Goal: Transaction & Acquisition: Purchase product/service

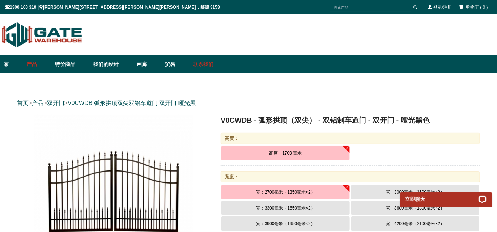
click at [208, 62] on font "联系我们" at bounding box center [203, 64] width 20 height 6
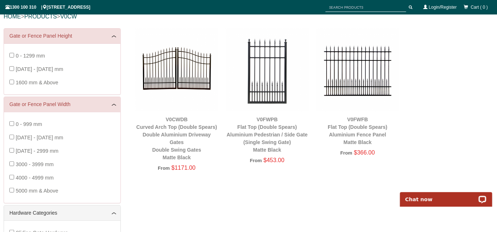
scroll to position [95, 0]
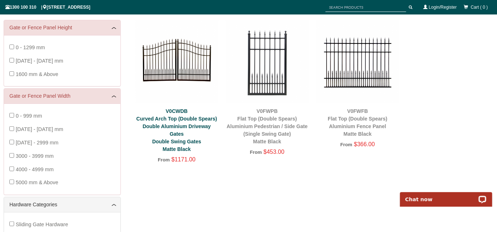
click at [178, 127] on link "V0CWDB Curved Arch Top (Double Spears) Double Aluminium Driveway Gates Double S…" at bounding box center [176, 130] width 81 height 44
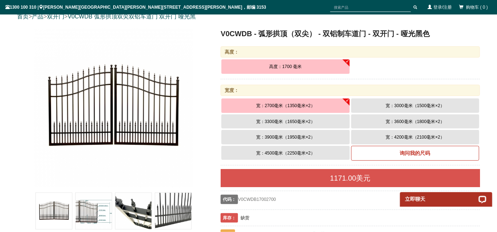
scroll to position [95, 0]
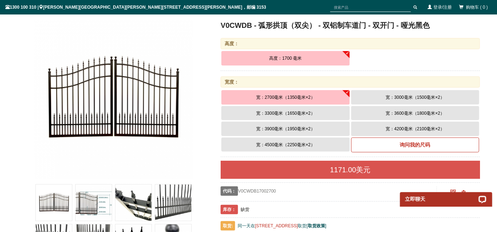
click at [270, 111] on font "宽：3300毫米（1650毫米×2）" at bounding box center [285, 113] width 59 height 5
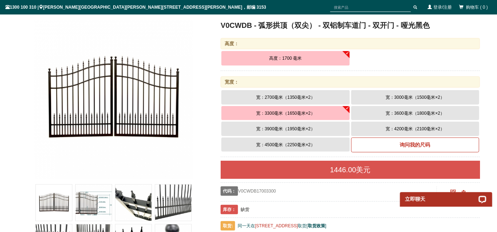
click at [274, 128] on font "宽：3900毫米（1950毫米×2）" at bounding box center [285, 128] width 59 height 5
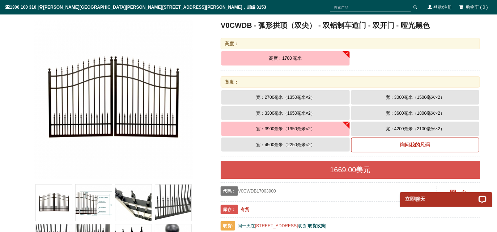
click at [279, 111] on font "宽：3300毫米（1650毫米×2）" at bounding box center [285, 113] width 59 height 5
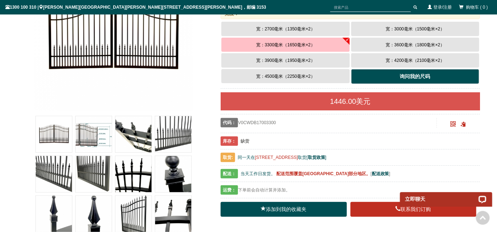
scroll to position [171, 0]
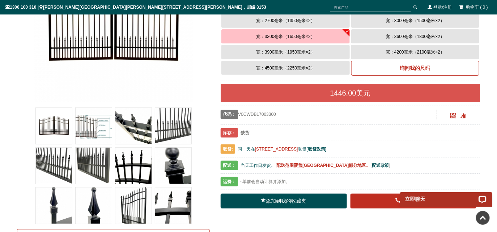
click at [166, 126] on img at bounding box center [173, 126] width 36 height 36
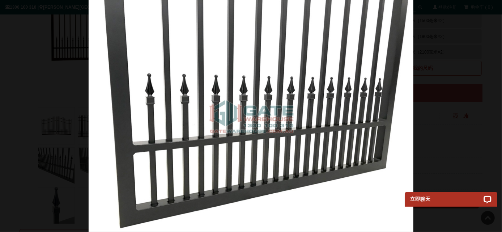
click at [342, 85] on img at bounding box center [251, 116] width 325 height 232
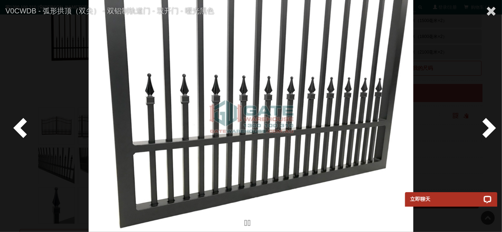
click at [492, 129] on span at bounding box center [488, 127] width 22 height 22
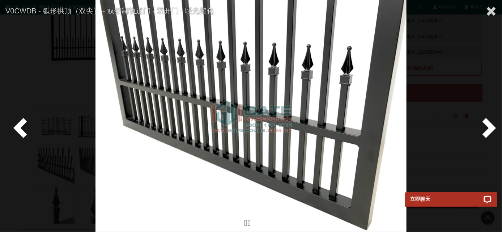
click at [488, 125] on span at bounding box center [488, 127] width 22 height 22
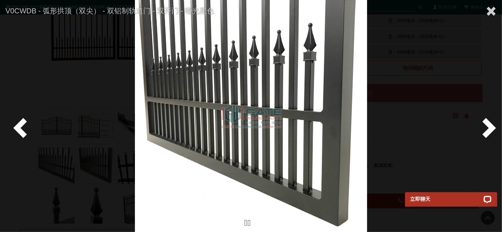
click at [488, 125] on span at bounding box center [488, 127] width 22 height 22
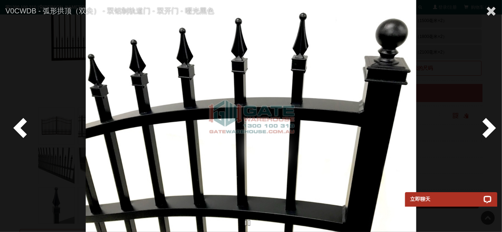
click at [490, 127] on span at bounding box center [488, 127] width 22 height 22
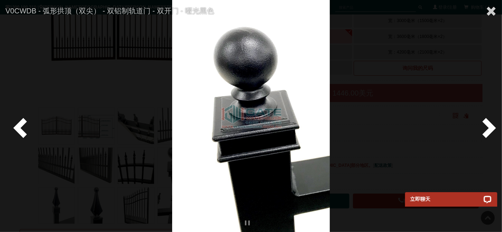
click at [490, 127] on span at bounding box center [488, 127] width 22 height 22
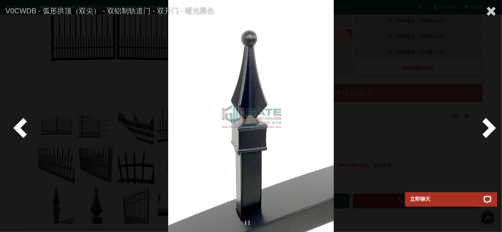
click at [490, 127] on span at bounding box center [488, 127] width 22 height 22
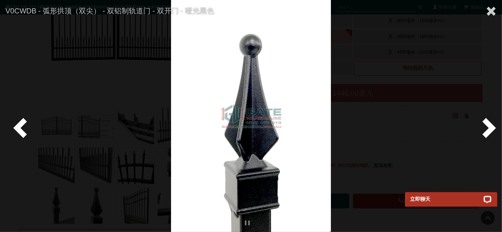
click at [490, 127] on span at bounding box center [488, 127] width 22 height 22
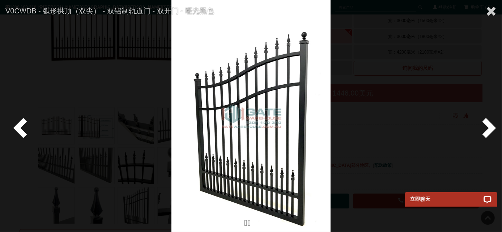
click at [490, 127] on span at bounding box center [488, 127] width 22 height 22
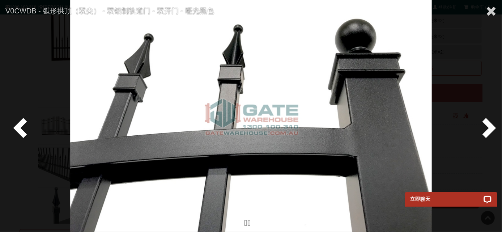
click at [490, 127] on span at bounding box center [488, 127] width 22 height 22
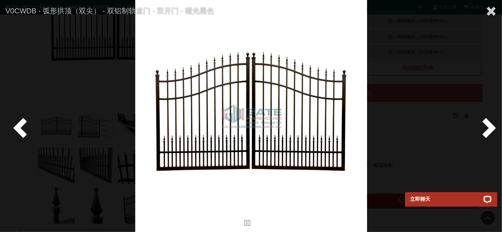
click at [490, 127] on span at bounding box center [488, 127] width 22 height 22
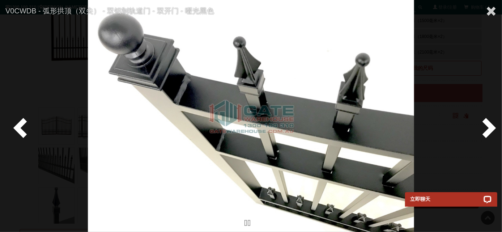
click at [25, 123] on span at bounding box center [22, 127] width 22 height 22
click at [490, 10] on span at bounding box center [491, 11] width 11 height 11
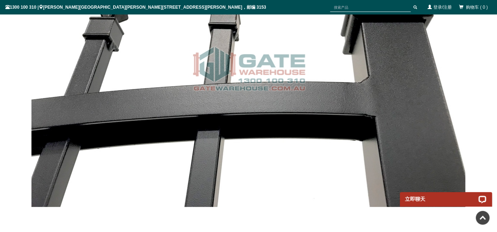
scroll to position [5003, 0]
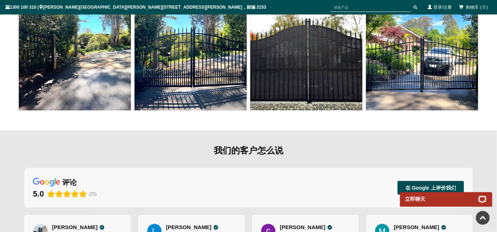
click at [87, 72] on img at bounding box center [75, 54] width 112 height 112
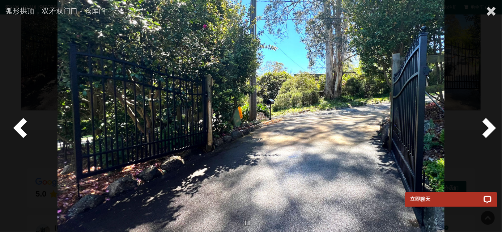
click at [486, 127] on span at bounding box center [488, 127] width 22 height 22
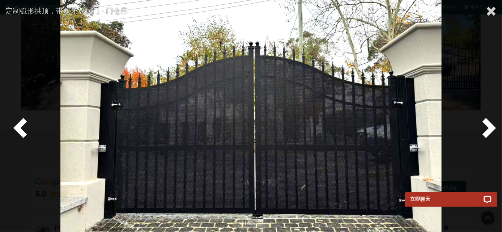
click at [489, 126] on span at bounding box center [488, 127] width 22 height 22
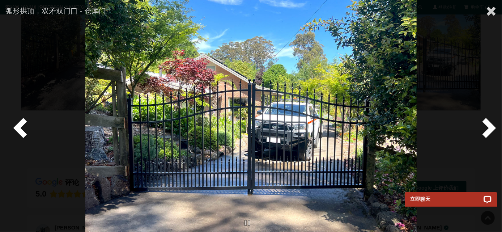
click at [489, 126] on span at bounding box center [488, 127] width 22 height 22
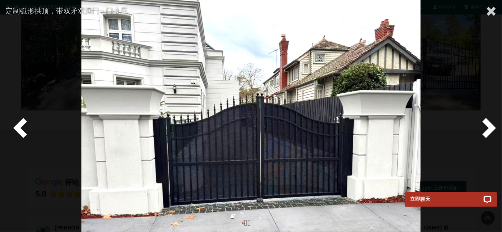
click at [489, 126] on span at bounding box center [488, 127] width 22 height 22
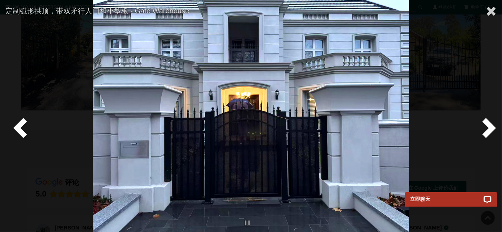
click at [489, 126] on span at bounding box center [488, 127] width 22 height 22
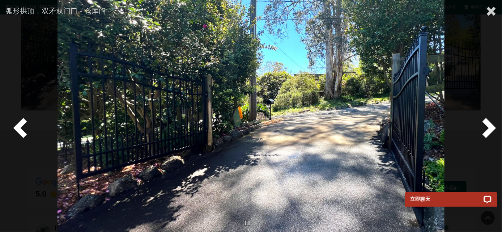
click at [490, 128] on span at bounding box center [488, 127] width 22 height 22
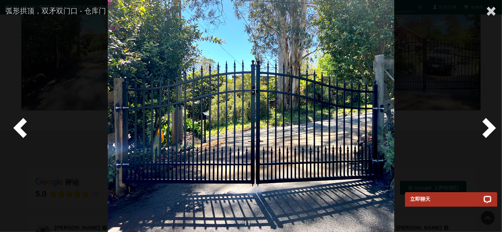
click at [488, 131] on span at bounding box center [488, 127] width 22 height 22
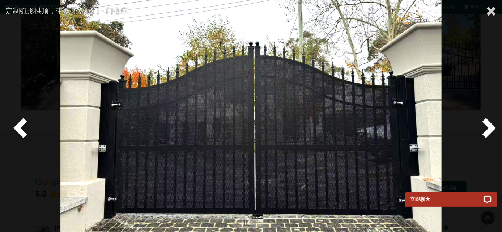
click at [489, 126] on span at bounding box center [488, 127] width 22 height 22
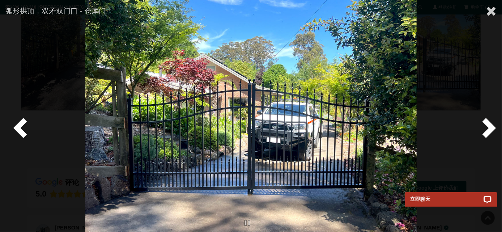
click at [488, 125] on span at bounding box center [488, 127] width 22 height 22
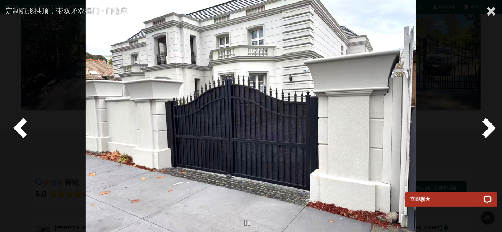
drag, startPoint x: 488, startPoint y: 125, endPoint x: 482, endPoint y: 96, distance: 29.4
click at [486, 123] on span at bounding box center [488, 127] width 22 height 22
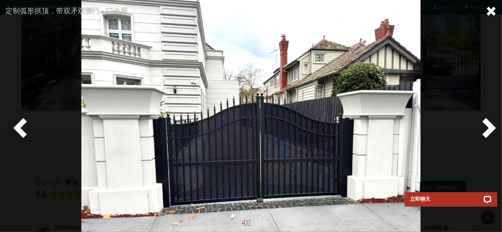
click at [492, 11] on span at bounding box center [491, 11] width 11 height 11
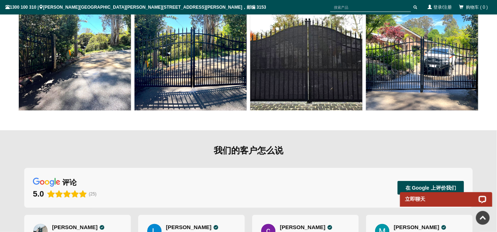
click at [431, 80] on img at bounding box center [422, 54] width 112 height 112
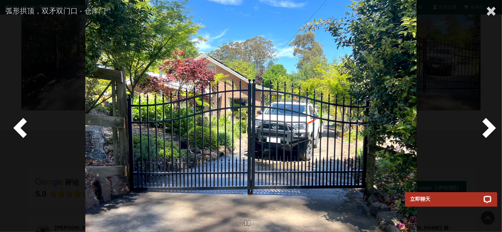
click at [25, 129] on span at bounding box center [22, 127] width 22 height 22
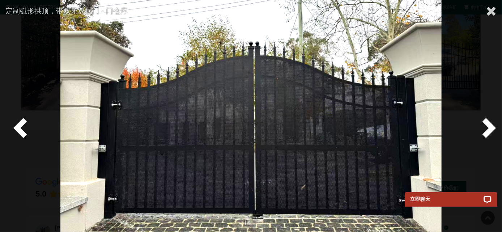
click at [25, 129] on span at bounding box center [22, 127] width 22 height 22
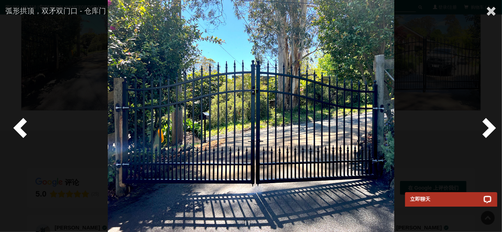
click at [22, 122] on span at bounding box center [22, 127] width 22 height 22
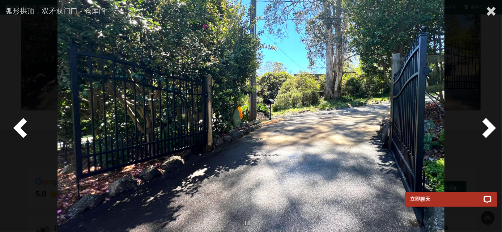
click at [490, 118] on span at bounding box center [488, 127] width 22 height 22
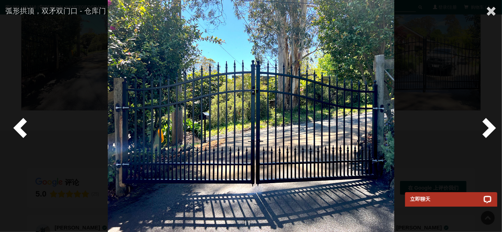
click at [491, 128] on span at bounding box center [488, 127] width 22 height 22
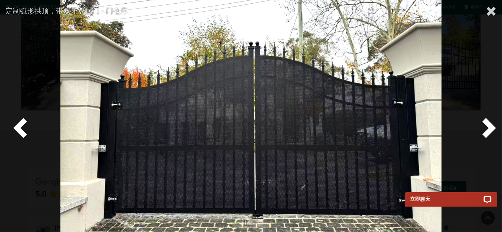
click at [491, 128] on span at bounding box center [488, 127] width 22 height 22
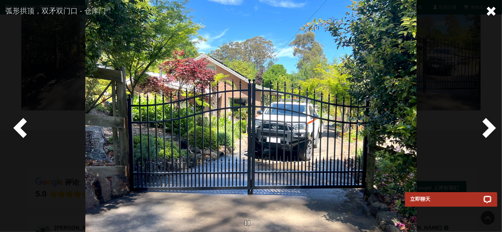
click at [494, 10] on span at bounding box center [491, 11] width 11 height 11
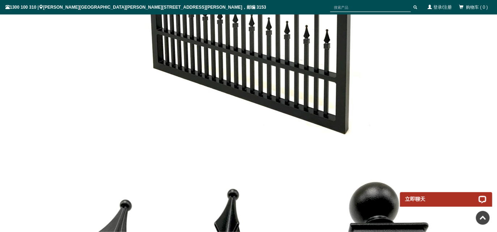
scroll to position [4313, 0]
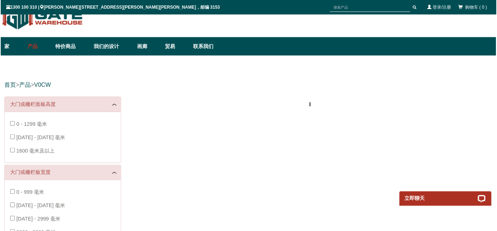
scroll to position [18, 0]
